Goal: Navigation & Orientation: Understand site structure

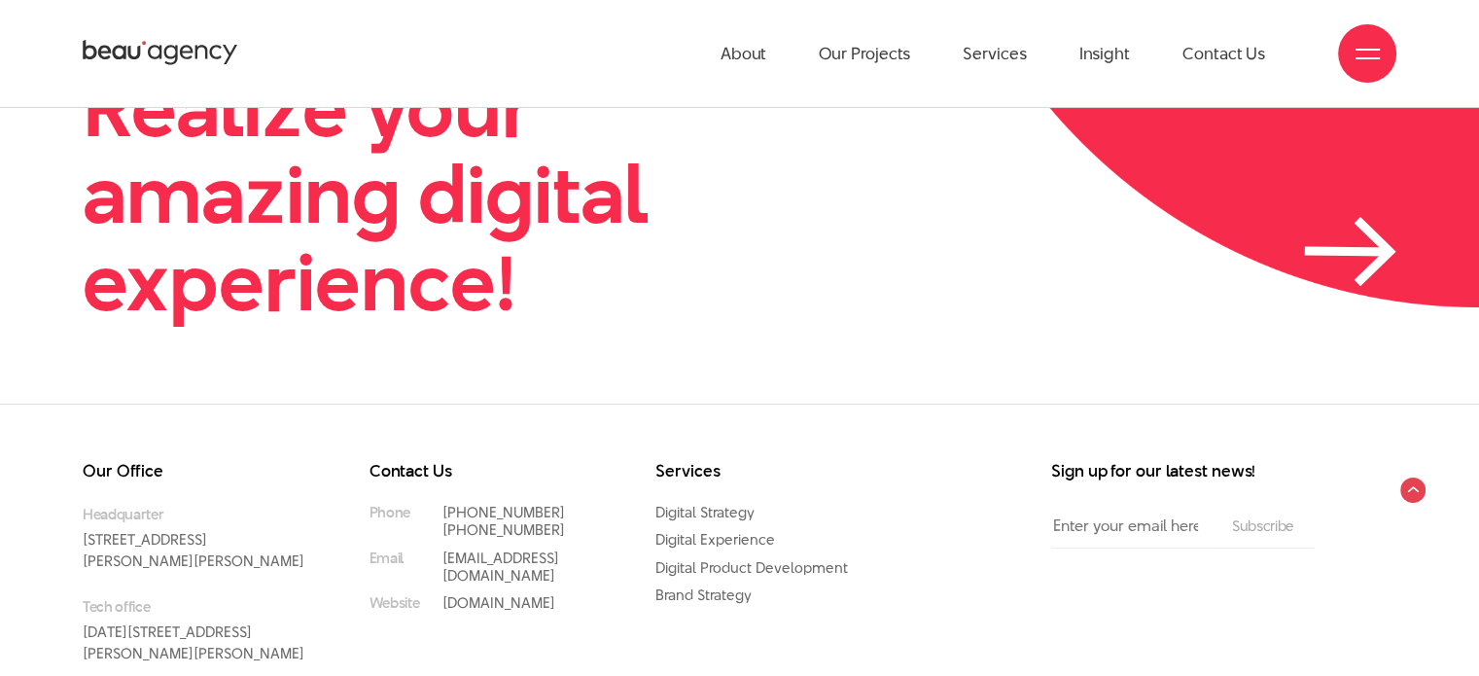
scroll to position [4479, 0]
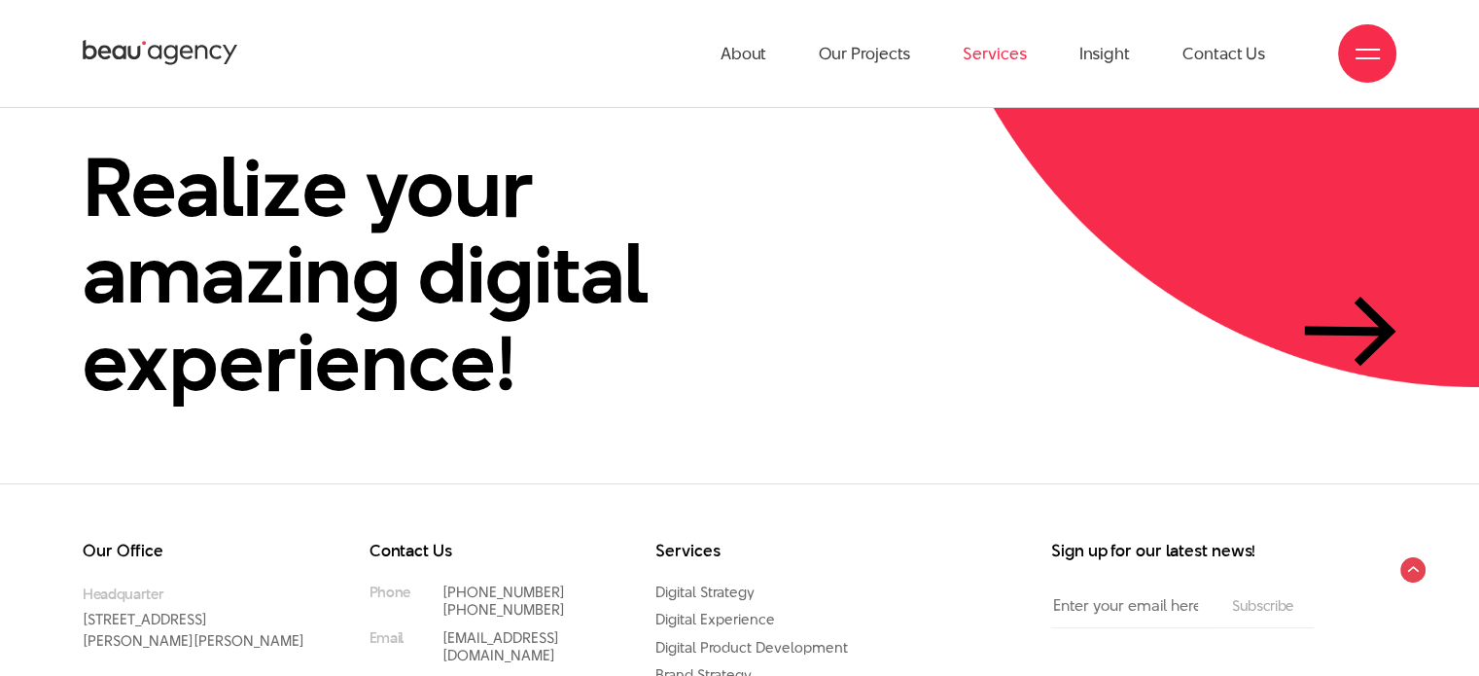
click at [1014, 55] on link "Services" at bounding box center [993, 53] width 63 height 107
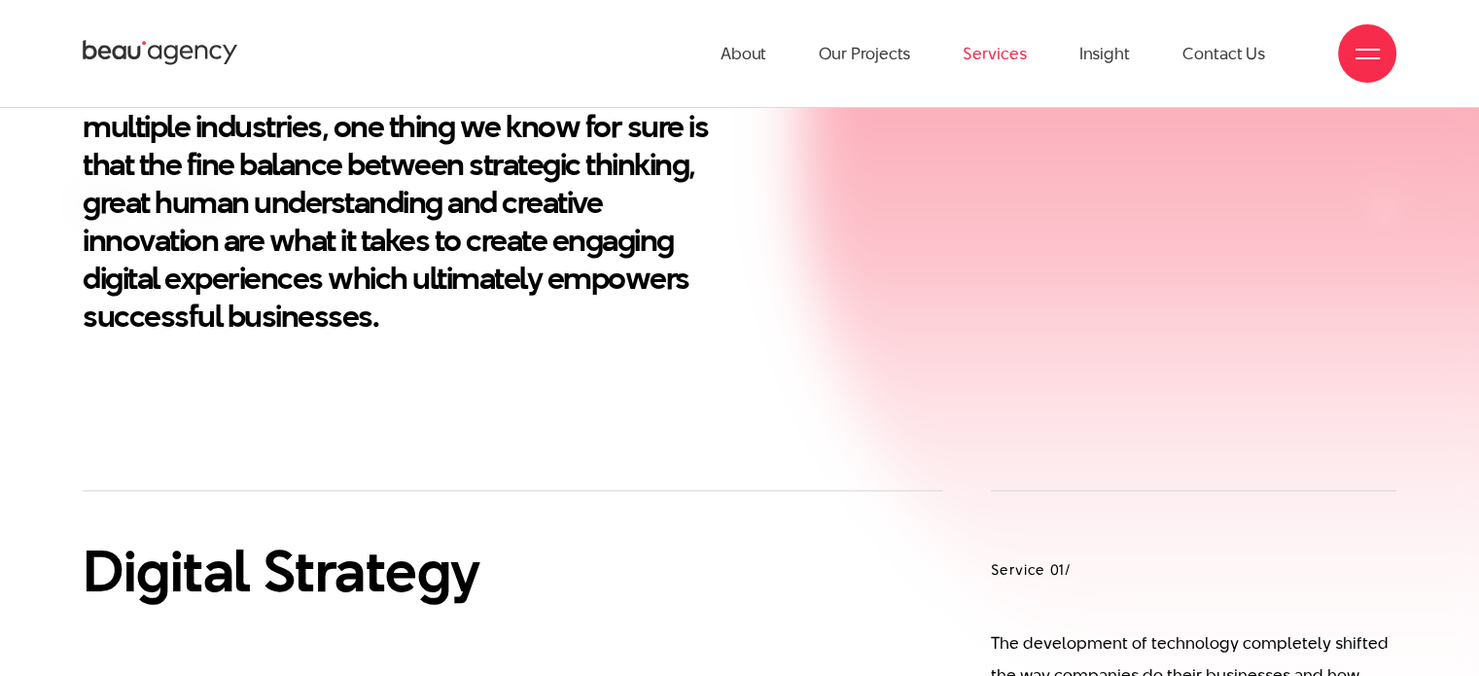
scroll to position [583, 0]
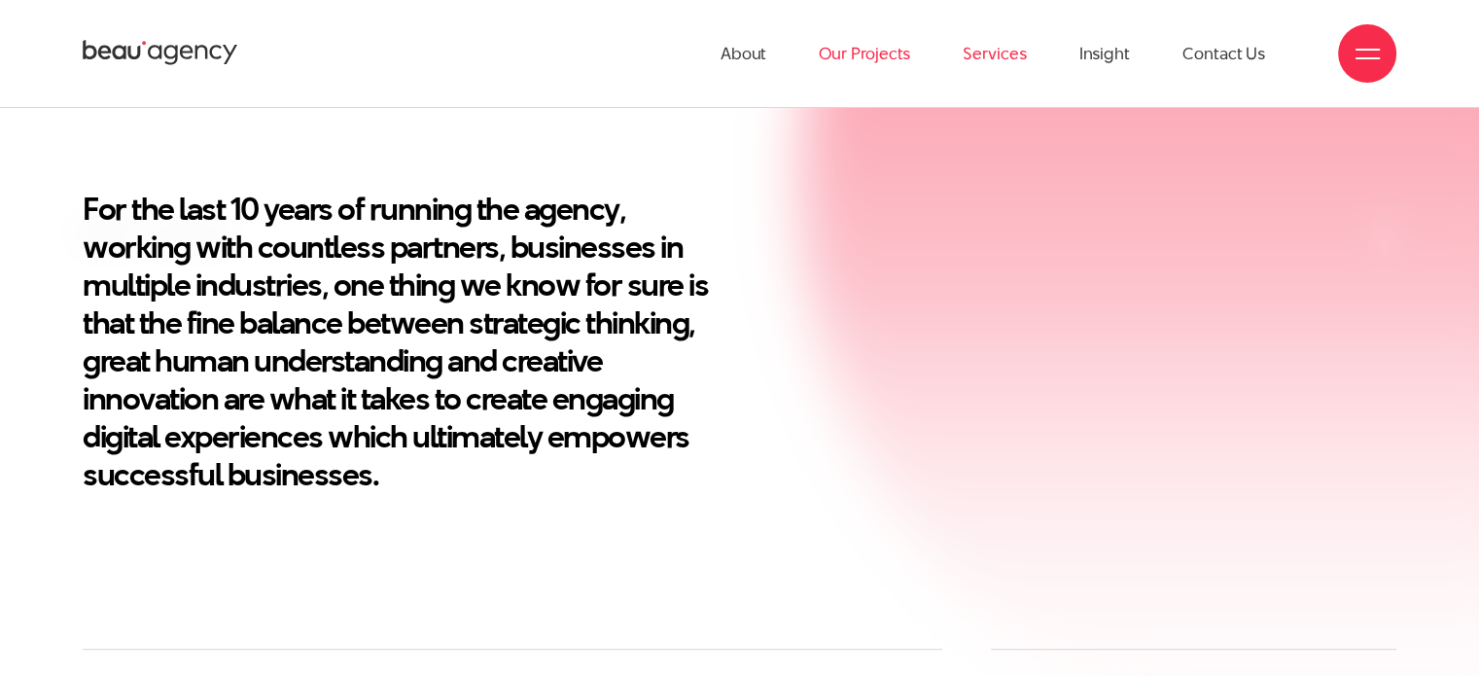
click at [840, 54] on link "Our Projects" at bounding box center [864, 53] width 91 height 107
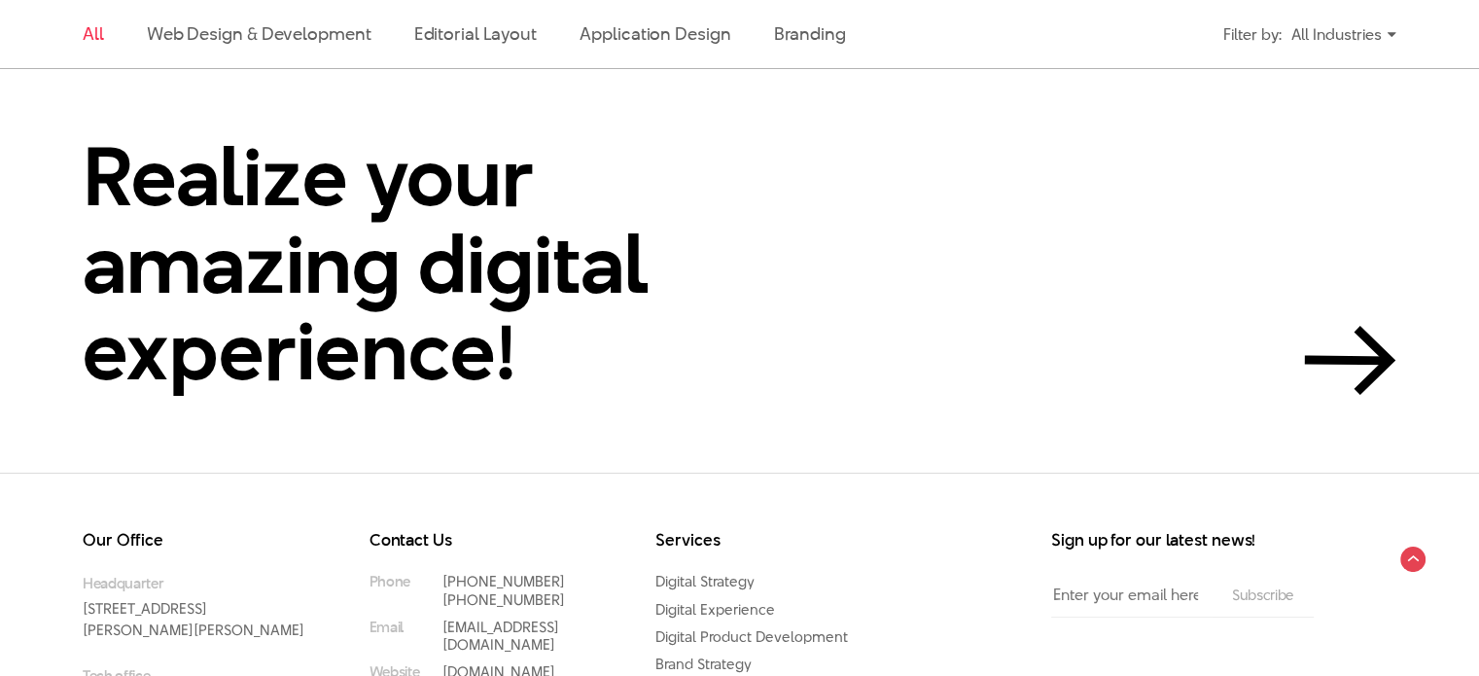
scroll to position [4569, 0]
